Goal: Transaction & Acquisition: Purchase product/service

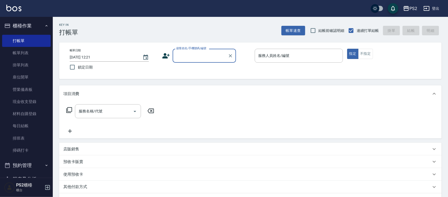
click at [80, 150] on div "店販銷售" at bounding box center [247, 150] width 368 height 6
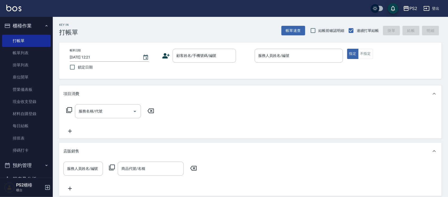
click at [113, 169] on icon at bounding box center [112, 168] width 6 height 6
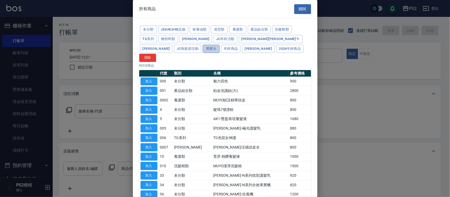
click at [203, 47] on button "黑曜光" at bounding box center [211, 49] width 17 height 8
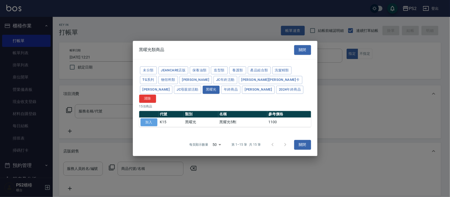
click at [152, 118] on button "加入" at bounding box center [149, 122] width 17 height 8
type input "黑耀光5劑"
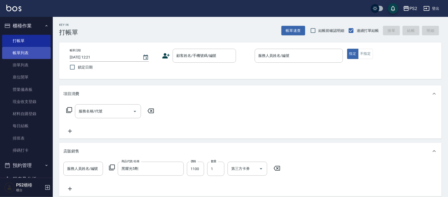
click at [23, 57] on link "帳單列表" at bounding box center [26, 53] width 49 height 12
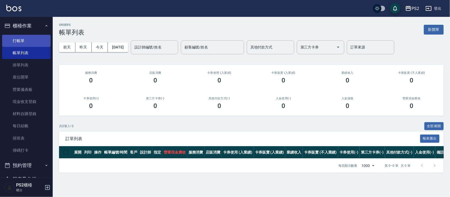
click at [24, 43] on link "打帳單" at bounding box center [26, 41] width 49 height 12
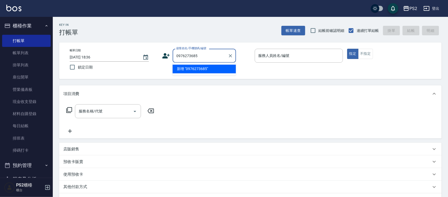
type input "0976273685"
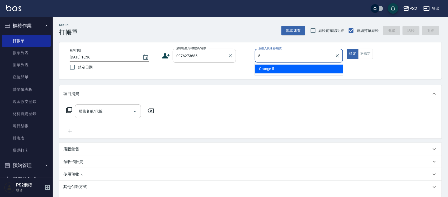
type input "Orange-5"
type button "true"
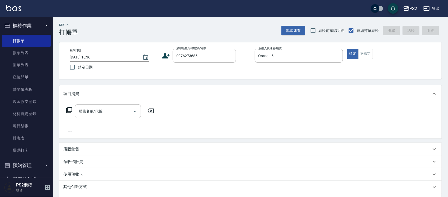
click at [163, 55] on icon at bounding box center [166, 56] width 8 height 8
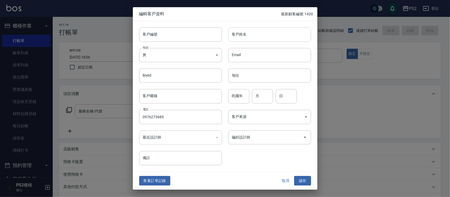
click at [245, 37] on input "客戶姓名" at bounding box center [270, 34] width 83 height 14
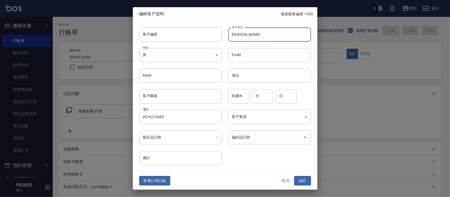
type input "伍宏勝"
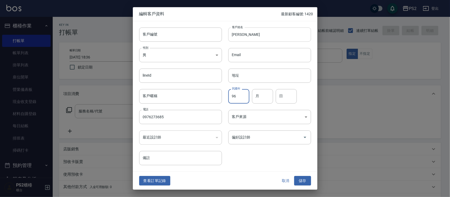
type input "96"
type input "2"
click at [299, 185] on button "儲存" at bounding box center [302, 181] width 17 height 10
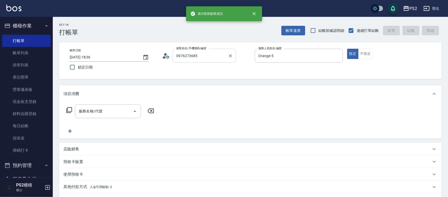
click at [220, 61] on div "0976273685 顧客姓名/手機號碼/編號" at bounding box center [204, 56] width 63 height 14
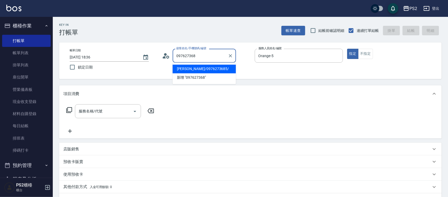
click at [216, 70] on li "伍宏勝/0976273685/" at bounding box center [204, 69] width 63 height 9
type input "伍宏勝/0976273685/"
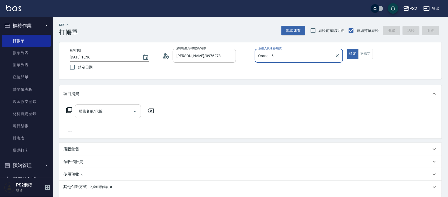
click at [95, 108] on div "服務名稱/代號 服務名稱/代號" at bounding box center [108, 111] width 66 height 14
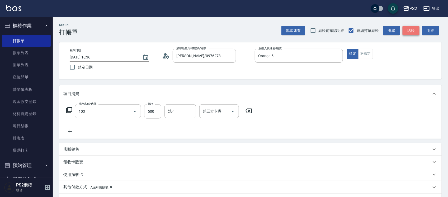
type input "B級洗剪500(103)"
click at [412, 30] on button "結帳" at bounding box center [410, 31] width 17 height 10
type input "2025/09/24 18:41"
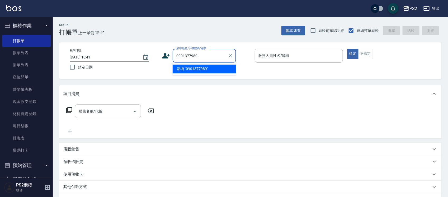
type input "0901377989"
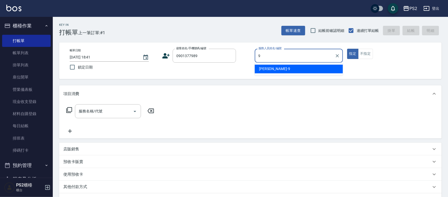
type input "Nina-9"
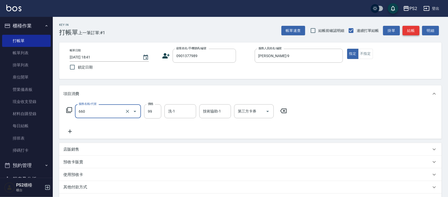
type input "迷你款調整(660)"
click at [201, 56] on input "0901377989" at bounding box center [200, 55] width 51 height 9
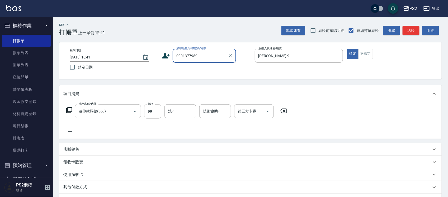
click at [201, 56] on input "0901377989" at bounding box center [200, 55] width 51 height 9
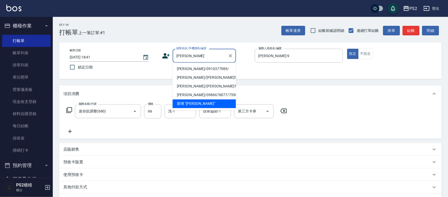
click at [203, 70] on li "楊雅菁/0910377989/" at bounding box center [204, 69] width 63 height 9
type input "楊雅菁/0910377989/"
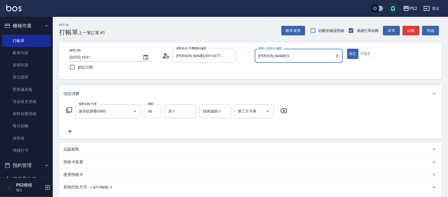
click at [154, 111] on input "99" at bounding box center [152, 111] width 17 height 14
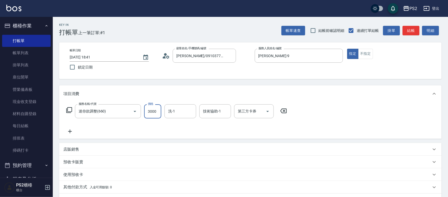
type input "3000"
type input "冠霖-20"
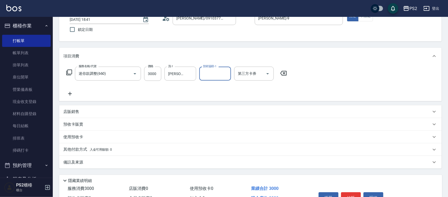
scroll to position [68, 0]
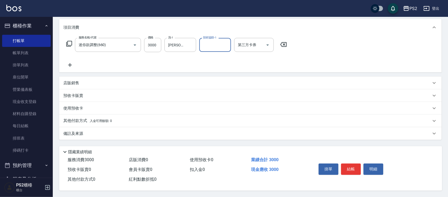
click at [81, 119] on p "其他付款方式 入金可用餘額: 0" at bounding box center [87, 121] width 49 height 6
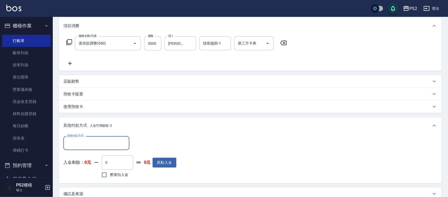
scroll to position [0, 0]
click at [77, 148] on div "其他付款方式" at bounding box center [96, 143] width 66 height 14
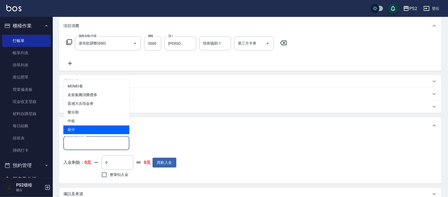
drag, startPoint x: 84, startPoint y: 129, endPoint x: 93, endPoint y: 133, distance: 9.4
click at [84, 130] on span "刷卡" at bounding box center [96, 130] width 66 height 9
type input "刷卡"
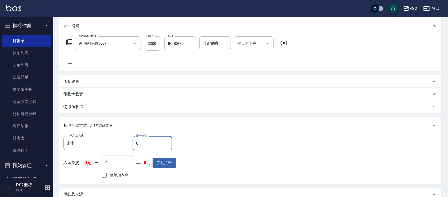
click at [149, 146] on input "0" at bounding box center [152, 143] width 40 height 14
click at [148, 146] on input "0" at bounding box center [152, 143] width 40 height 14
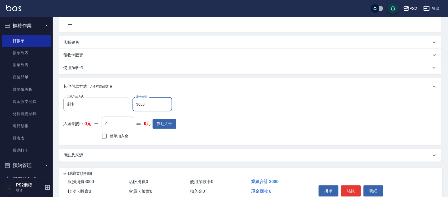
scroll to position [131, 0]
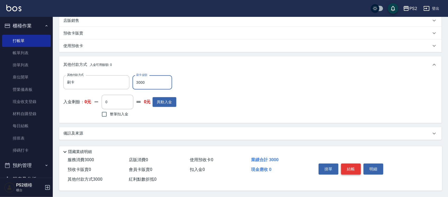
type input "3000"
click at [345, 165] on button "結帳" at bounding box center [351, 169] width 20 height 11
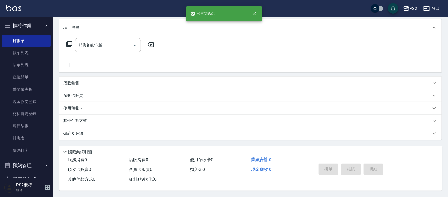
scroll to position [0, 0]
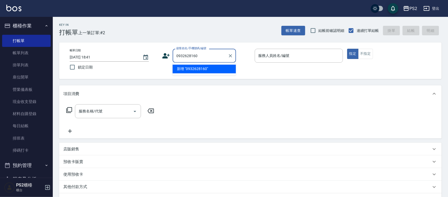
type input "0932628160"
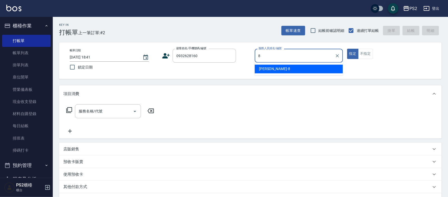
type input "Lori-8"
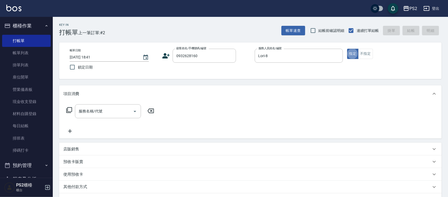
type input "1"
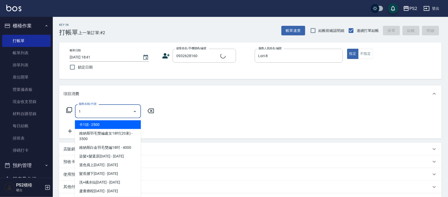
type input "張剛林/0932628160/"
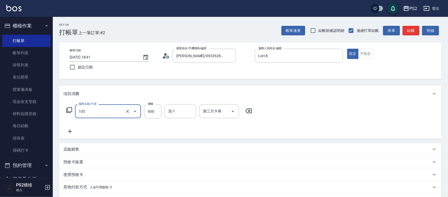
type input "A級洗剪600(105)"
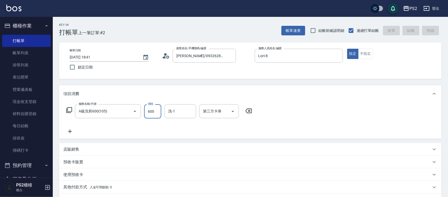
type input "2025/09/24 18:42"
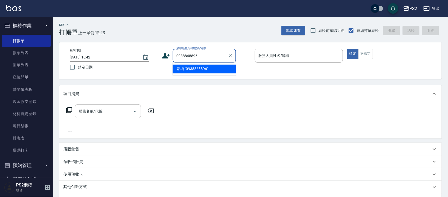
type input "0938868896"
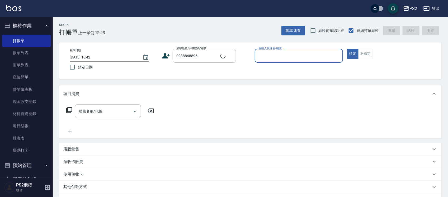
type input "2"
type input "洪福基/0938868896/"
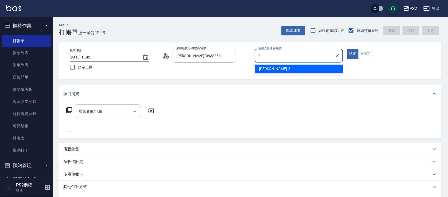
type input "Jason-2"
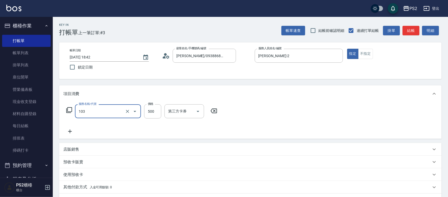
type input "B級洗剪500(103)"
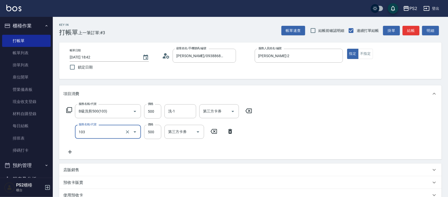
type input "B級洗剪500(103)"
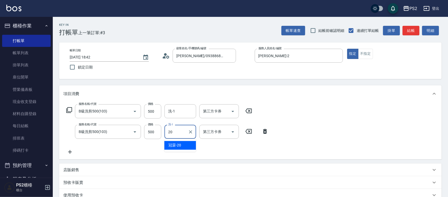
type input "冠霖-20"
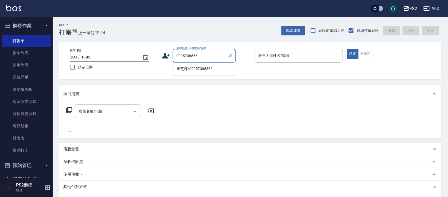
type input "田芝箖/0905708555/"
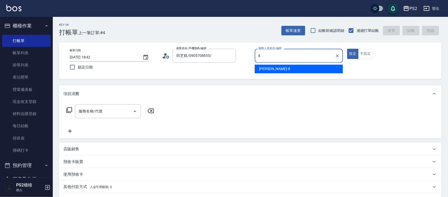
type input "Lori-8"
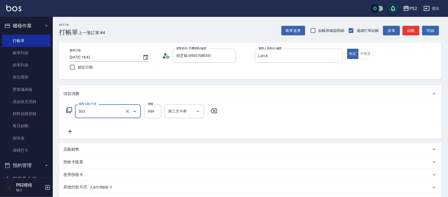
type input "廣告染髮(503)"
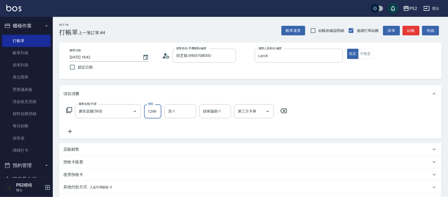
type input "1299"
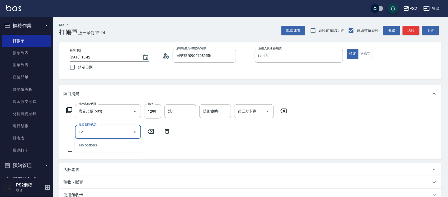
type input "1"
type input "廣告染髮(503)"
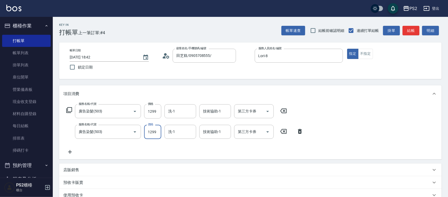
type input "1299"
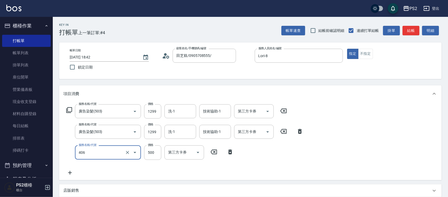
type input "退色肩帶上500(406)"
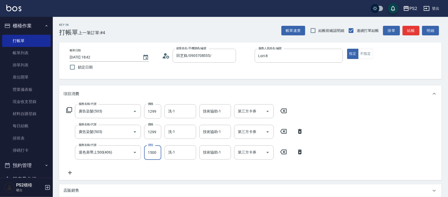
type input "1500"
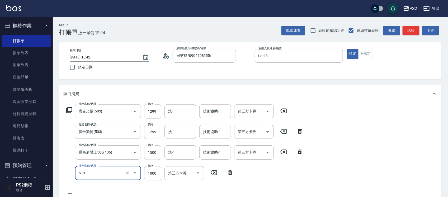
type input "DD急救護(513)"
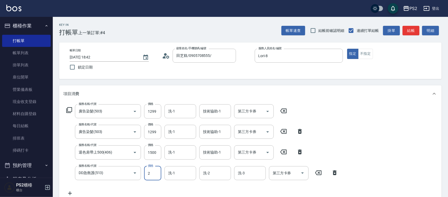
type input "2"
click at [115, 165] on div "服務名稱/代號 廣告染髮(503) 服務名稱/代號 價格 1299 價格 洗-1 洗-1 技術協助-1 技術協助-1 第三方卡券 第三方卡券 服務名稱/代號 …" at bounding box center [202, 150] width 278 height 92
click at [113, 173] on input "DD急救護(513)" at bounding box center [100, 173] width 46 height 9
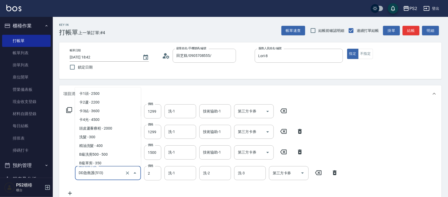
scroll to position [511, 0]
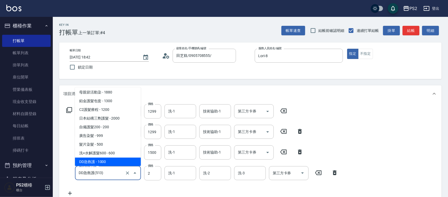
click at [113, 173] on input "DD急救護(513)" at bounding box center [100, 173] width 46 height 9
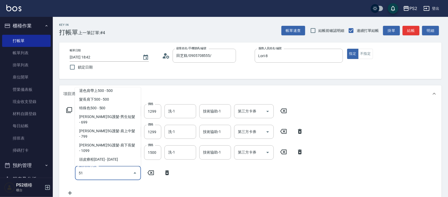
scroll to position [0, 0]
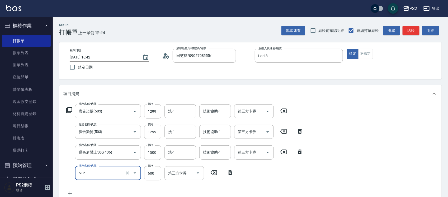
type input "洗+水解護髮600(512)"
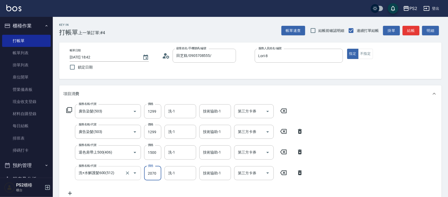
type input "2070"
click at [152, 107] on input "1299" at bounding box center [152, 111] width 17 height 14
type input "1599"
click at [327, 118] on div "服務名稱/代號 廣告染髮(503) 服務名稱/代號 價格 1599 價格 洗-1 洗-1 技術協助-1 技術協助-1 第三方卡券 第三方卡券 服務名稱/代號 …" at bounding box center [250, 151] width 382 height 99
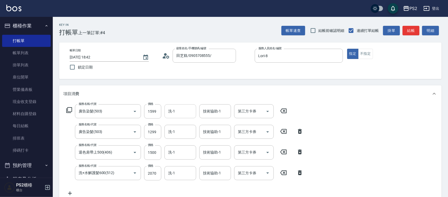
click at [191, 111] on input "洗-1" at bounding box center [180, 111] width 27 height 9
type input "冠霖-20"
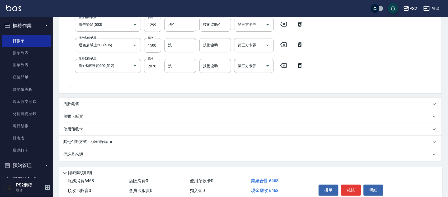
scroll to position [130, 0]
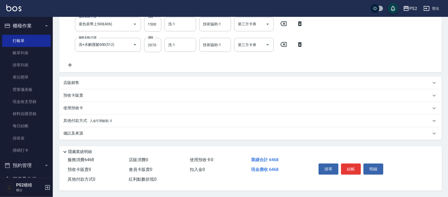
click at [74, 65] on icon at bounding box center [69, 65] width 13 height 6
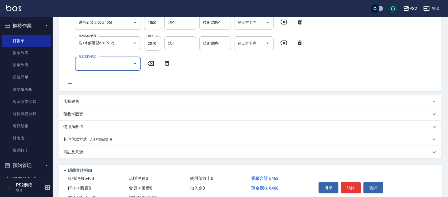
scroll to position [12, 0]
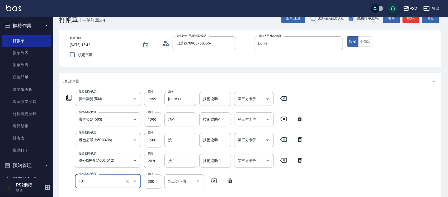
type input "洗髮(101)"
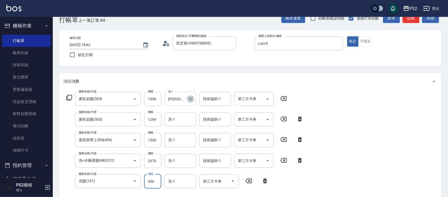
click at [190, 97] on icon "Clear" at bounding box center [190, 99] width 5 height 5
click at [178, 181] on input "洗-1" at bounding box center [180, 181] width 27 height 9
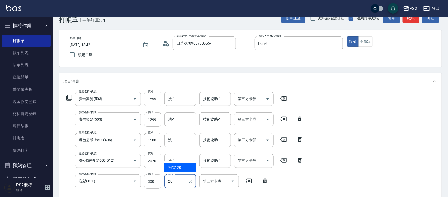
type input "冠霖-20"
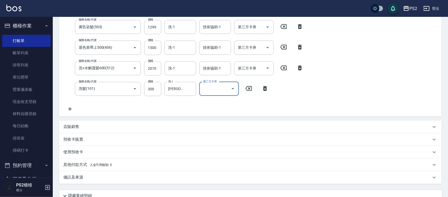
scroll to position [151, 0]
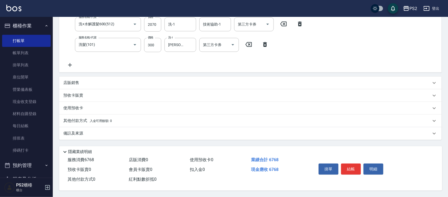
click at [71, 80] on p "店販銷售" at bounding box center [71, 83] width 16 height 6
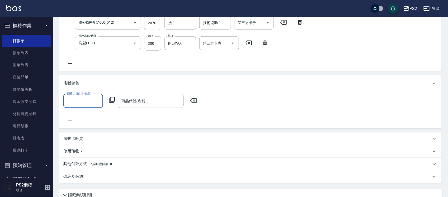
scroll to position [0, 0]
type input "Lori-8"
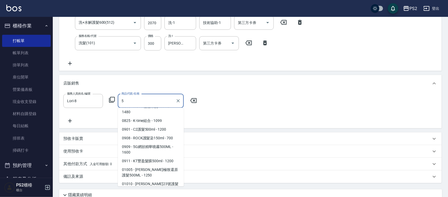
scroll to position [297, 0]
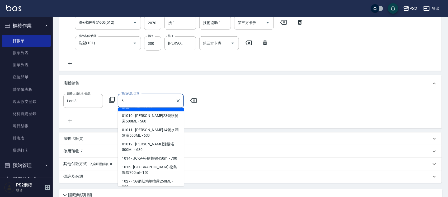
drag, startPoint x: 138, startPoint y: 101, endPoint x: 121, endPoint y: 101, distance: 16.9
click at [121, 101] on input "5" at bounding box center [146, 101] width 53 height 9
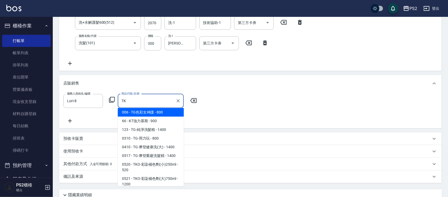
scroll to position [0, 0]
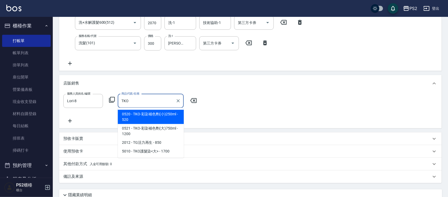
click at [171, 117] on span "0520 - TKO-彩染補色劑(小)250ml - 520" at bounding box center [151, 117] width 66 height 14
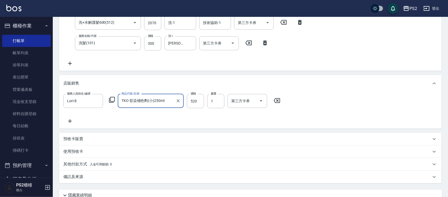
type input "TKO-彩染補色劑(小)250ml"
click at [68, 121] on icon at bounding box center [69, 121] width 13 height 6
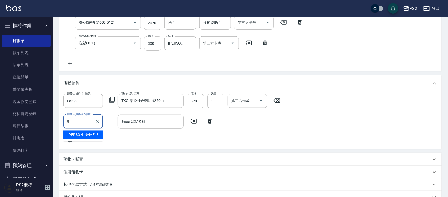
type input "Lori-8"
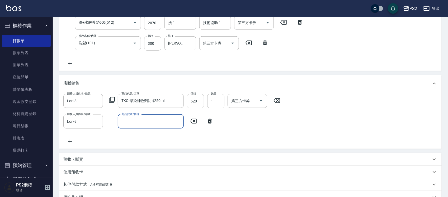
click at [109, 101] on icon at bounding box center [112, 100] width 6 height 6
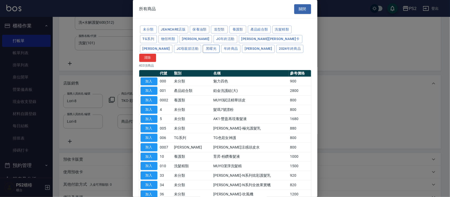
click at [203, 47] on button "黑曜光" at bounding box center [211, 49] width 17 height 8
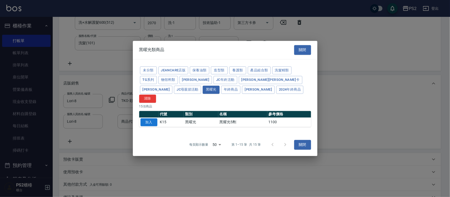
click at [146, 118] on button "加入" at bounding box center [149, 122] width 17 height 8
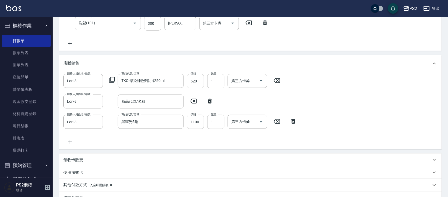
click at [210, 102] on icon at bounding box center [210, 101] width 4 height 5
type input "黑耀光5劑"
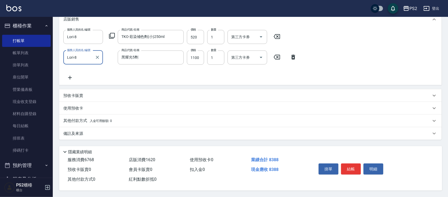
scroll to position [217, 0]
click at [91, 118] on p "其他付款方式 入金可用餘額: 0" at bounding box center [87, 121] width 49 height 6
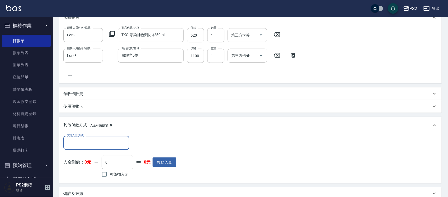
scroll to position [0, 0]
click at [97, 142] on input "其他付款方式" at bounding box center [96, 143] width 61 height 9
type input "5088"
click at [94, 145] on input "5088" at bounding box center [92, 143] width 53 height 9
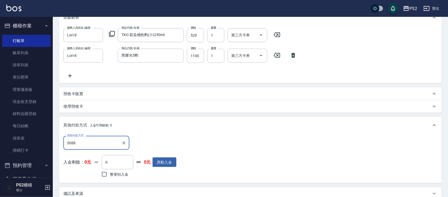
click at [94, 145] on input "5088" at bounding box center [92, 143] width 53 height 9
drag, startPoint x: 94, startPoint y: 145, endPoint x: 84, endPoint y: 144, distance: 10.4
click at [93, 146] on input "5088" at bounding box center [92, 143] width 53 height 9
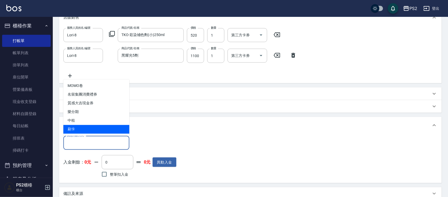
click at [75, 128] on span "刷卡" at bounding box center [96, 129] width 66 height 9
type input "刷卡"
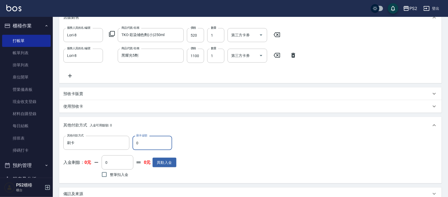
click at [146, 143] on input "0" at bounding box center [152, 143] width 40 height 14
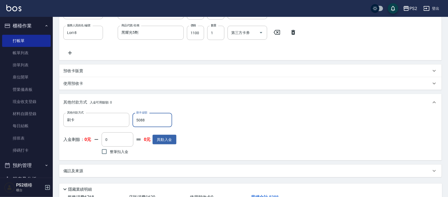
scroll to position [279, 0]
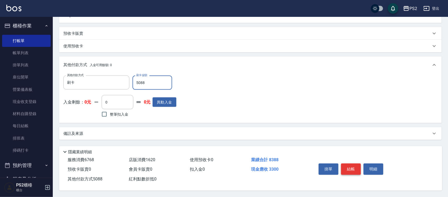
type input "5088"
click at [351, 169] on button "結帳" at bounding box center [351, 169] width 20 height 11
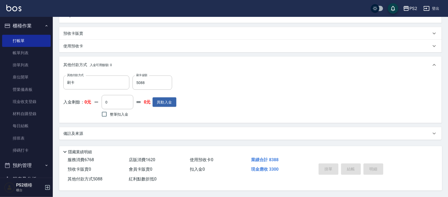
type input "2025/09/24 18:44"
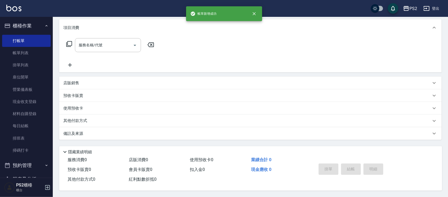
scroll to position [0, 0]
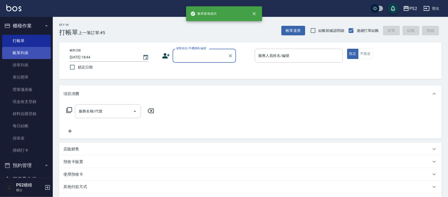
click at [41, 54] on link "帳單列表" at bounding box center [26, 53] width 49 height 12
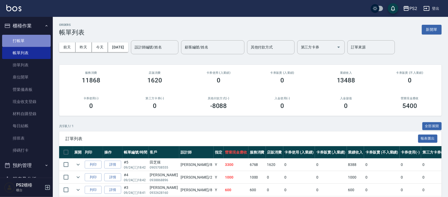
click at [35, 41] on link "打帳單" at bounding box center [26, 41] width 49 height 12
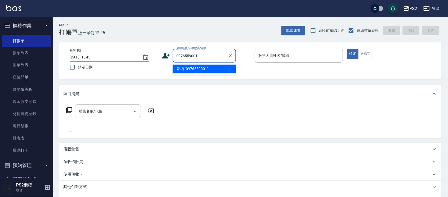
type input "0976559001"
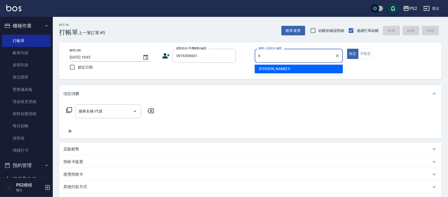
type input "Nina-9"
type button "true"
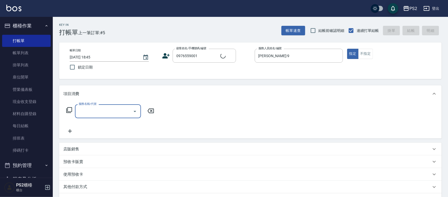
type input "李晟樂/0976559001/"
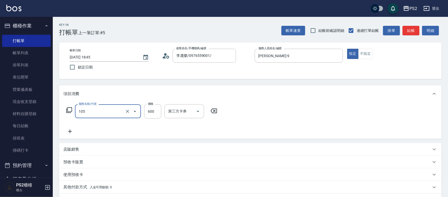
type input "A級洗剪600(105)"
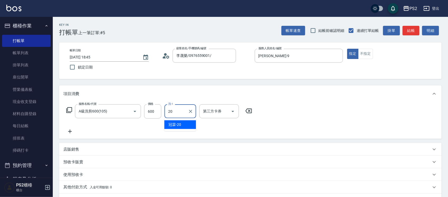
type input "冠霖-20"
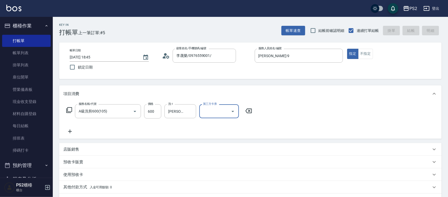
type input "2025/09/24 18:46"
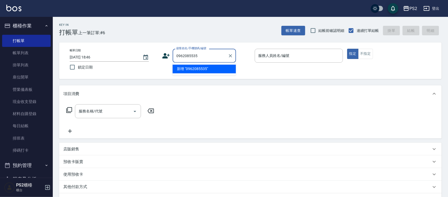
type input "0962085535"
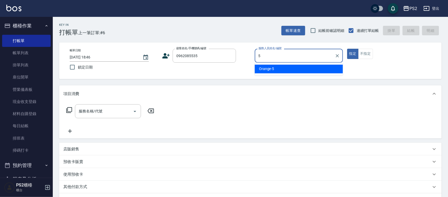
type input "Orange-5"
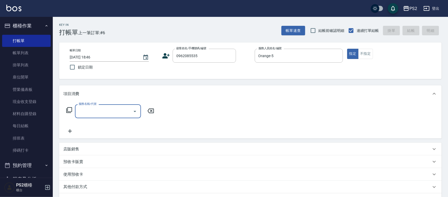
type input "詹癸雅/0962085535/"
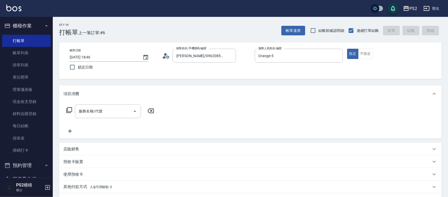
click at [90, 150] on div "店販銷售" at bounding box center [247, 150] width 368 height 6
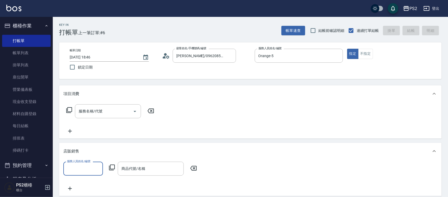
click at [79, 168] on input "服務人員姓名/編號" at bounding box center [83, 168] width 35 height 9
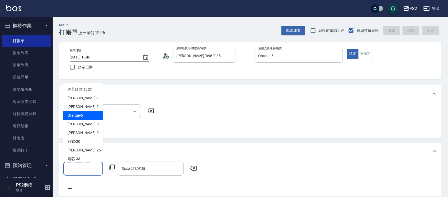
click at [86, 115] on div "Orange -5" at bounding box center [83, 115] width 40 height 9
type input "Orange-5"
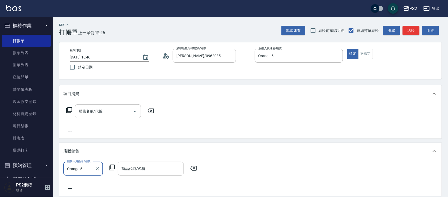
click at [149, 167] on input "商品代號/名稱" at bounding box center [150, 168] width 61 height 9
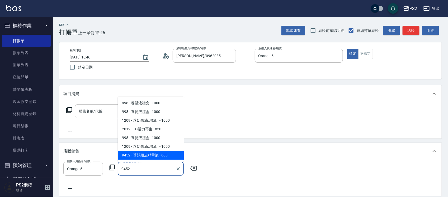
type input "慕韻頭皮精華液"
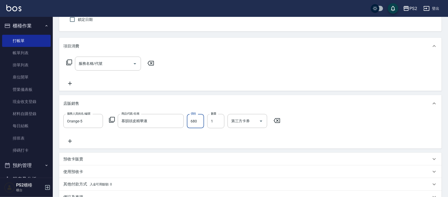
scroll to position [113, 0]
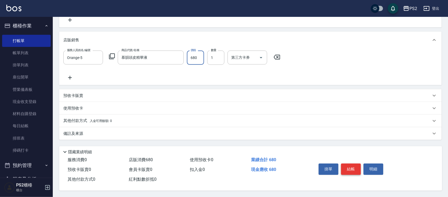
click at [351, 168] on button "結帳" at bounding box center [351, 169] width 20 height 11
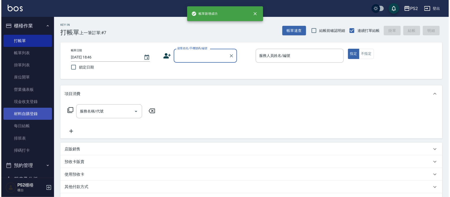
scroll to position [69, 0]
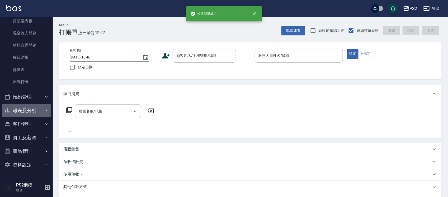
click at [28, 111] on button "報表及分析" at bounding box center [26, 111] width 49 height 14
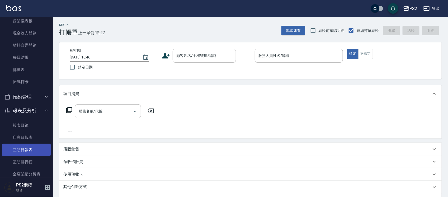
click at [23, 148] on link "互助日報表" at bounding box center [26, 150] width 49 height 12
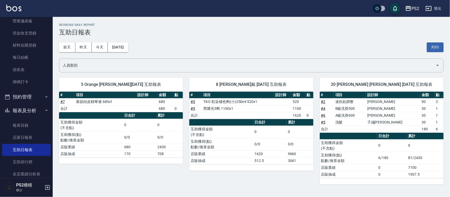
drag, startPoint x: 264, startPoint y: 103, endPoint x: 284, endPoint y: 103, distance: 19.5
click at [283, 103] on tr "# 5 TKO-彩染補色劑(小)250ml 520x1 520" at bounding box center [251, 101] width 124 height 7
drag, startPoint x: 258, startPoint y: 154, endPoint x: 272, endPoint y: 154, distance: 14.0
click at [272, 154] on tr "店販業績 1620 9660" at bounding box center [251, 154] width 124 height 7
click at [280, 154] on td "1620" at bounding box center [270, 154] width 33 height 7
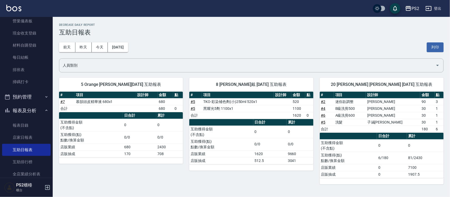
click at [269, 161] on td "512.5" at bounding box center [270, 161] width 33 height 7
drag, startPoint x: 268, startPoint y: 161, endPoint x: 248, endPoint y: 163, distance: 19.6
click at [248, 163] on tr "店販抽成 512.5 3041" at bounding box center [251, 161] width 124 height 7
click at [248, 163] on td "店販抽成" at bounding box center [221, 161] width 64 height 7
drag, startPoint x: 257, startPoint y: 163, endPoint x: 292, endPoint y: 163, distance: 35.1
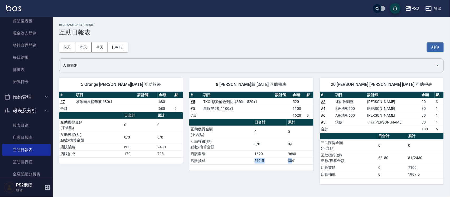
click at [292, 163] on tr "店販抽成 512.5 3041" at bounding box center [251, 161] width 124 height 7
click at [278, 152] on td "1620" at bounding box center [270, 154] width 33 height 7
drag, startPoint x: 278, startPoint y: 163, endPoint x: 226, endPoint y: 163, distance: 52.5
click at [229, 163] on tr "店販抽成 512.5 3041" at bounding box center [251, 161] width 124 height 7
click at [225, 162] on td "店販抽成" at bounding box center [221, 161] width 64 height 7
